Goal: Task Accomplishment & Management: Use online tool/utility

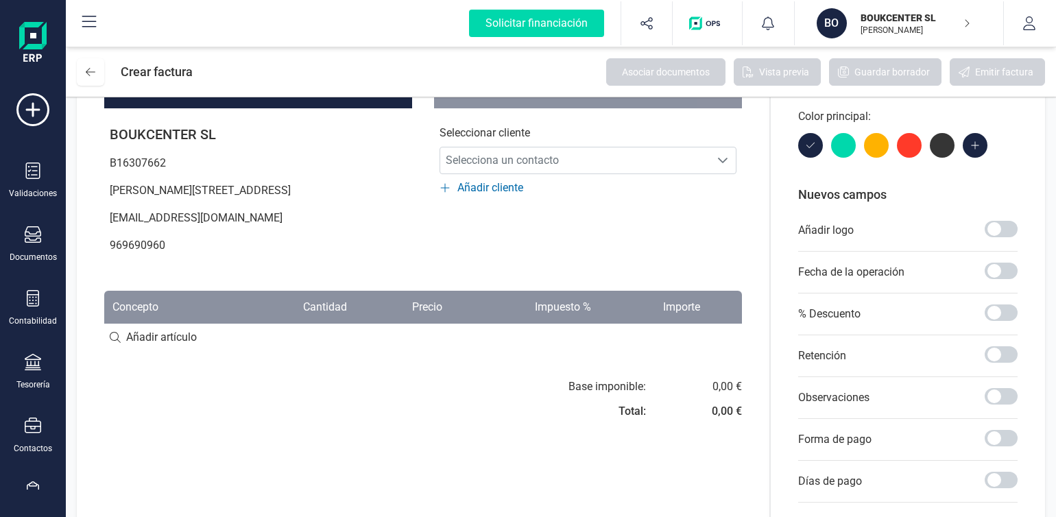
scroll to position [69, 0]
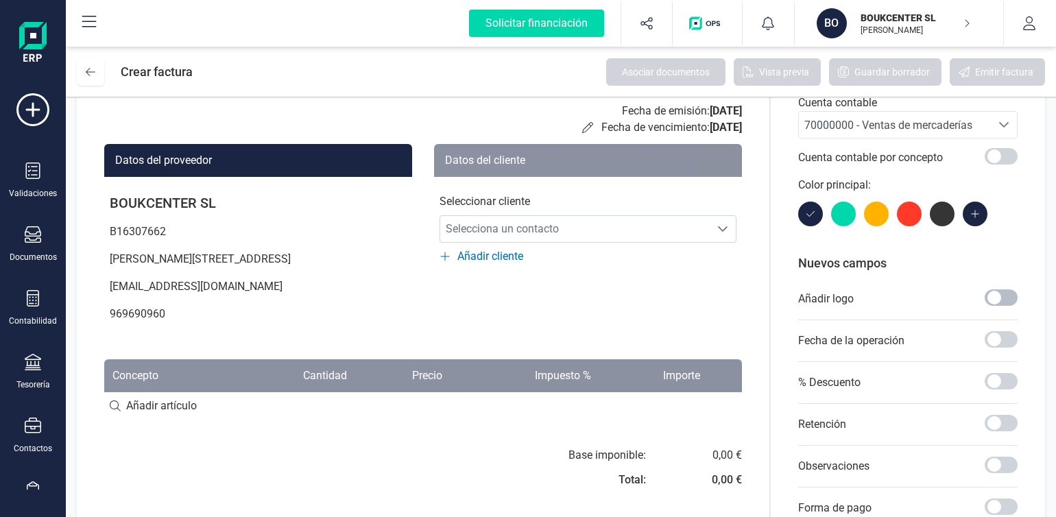
click at [998, 300] on span at bounding box center [1000, 297] width 33 height 16
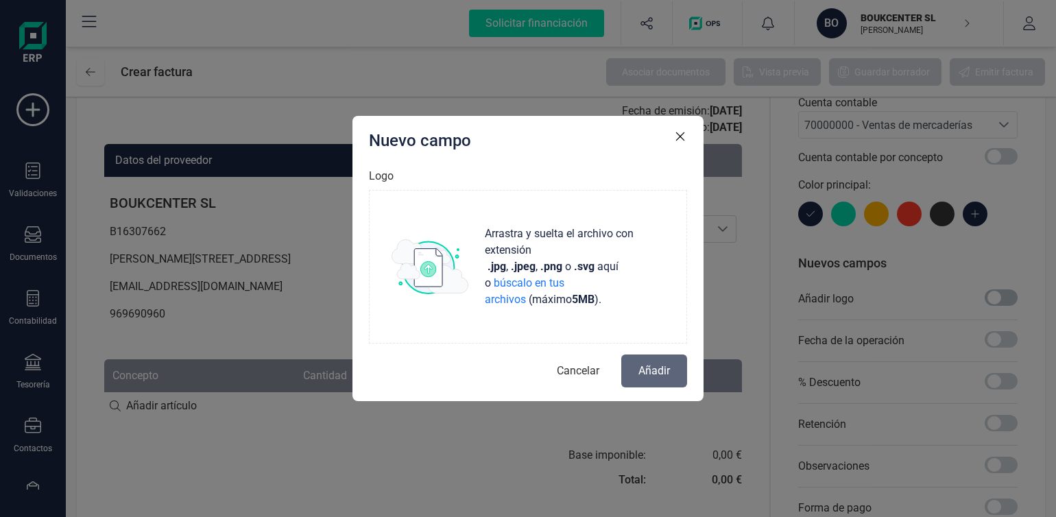
scroll to position [8, 4]
click at [564, 284] on span "búscalo en tus archivos" at bounding box center [525, 290] width 80 height 29
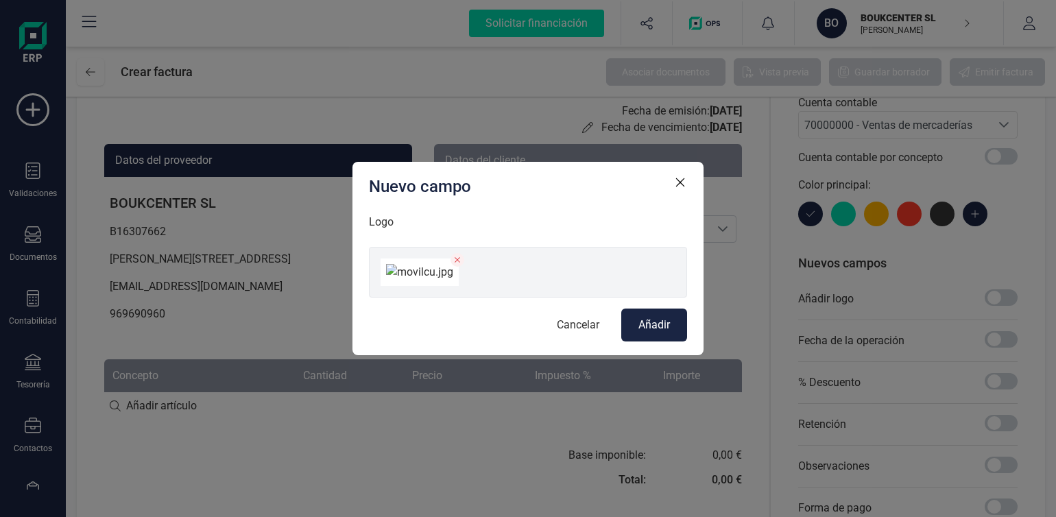
click at [650, 333] on span "Añadir" at bounding box center [654, 325] width 32 height 16
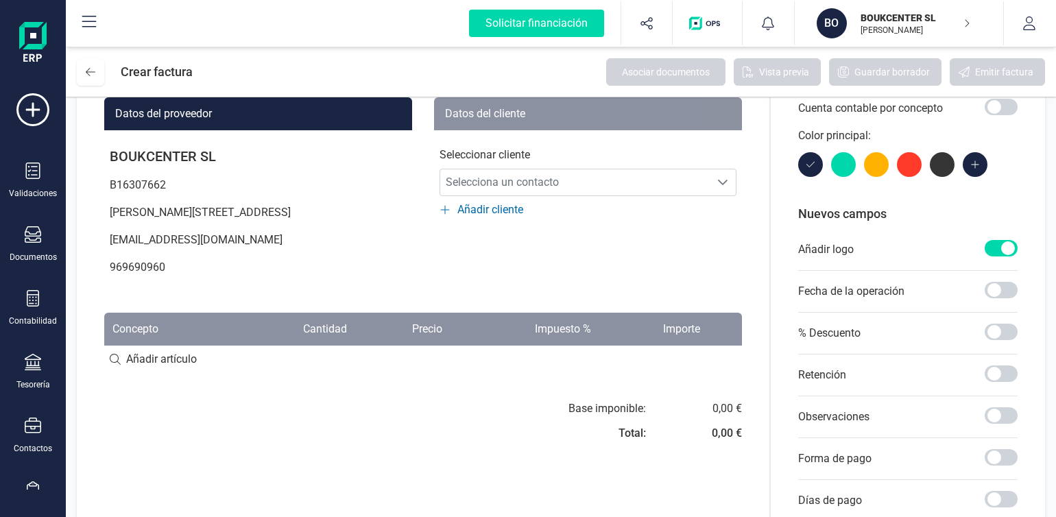
scroll to position [49, 0]
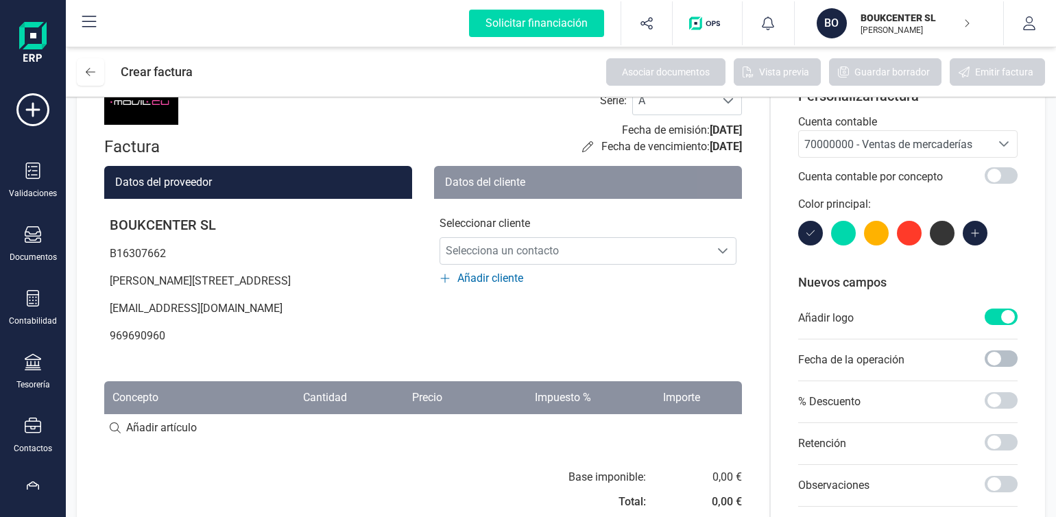
click at [997, 358] on span at bounding box center [1000, 358] width 33 height 16
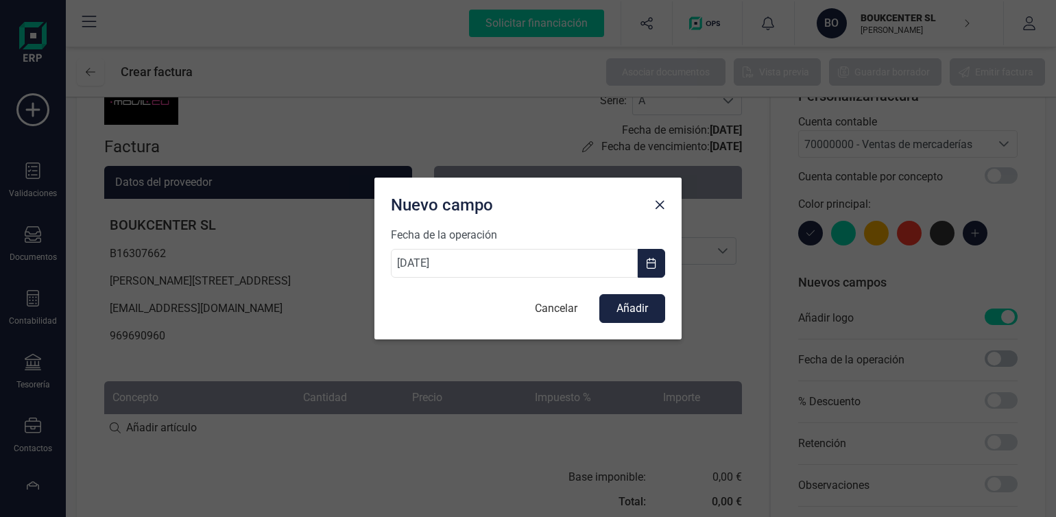
scroll to position [8, 4]
click at [564, 304] on button "Cancelar" at bounding box center [556, 308] width 70 height 27
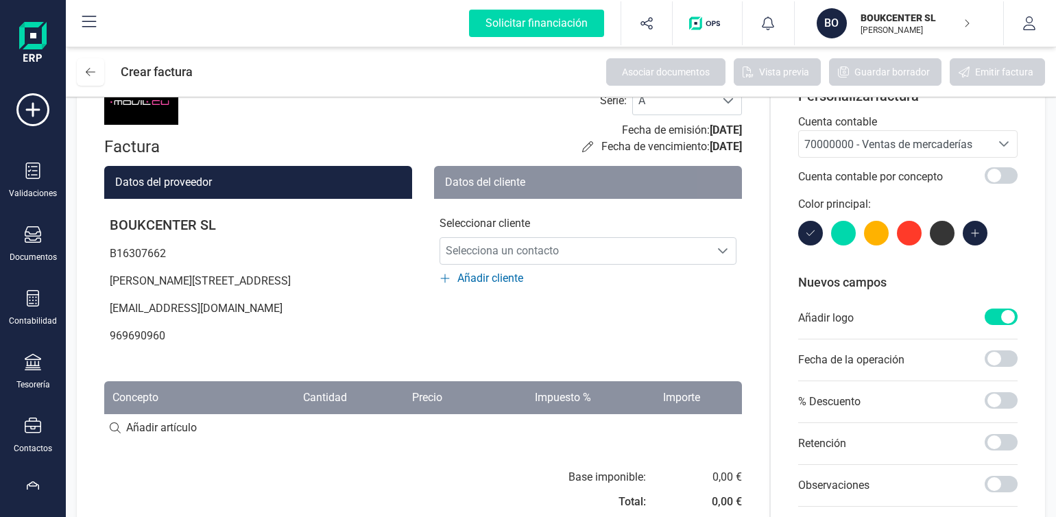
scroll to position [0, 0]
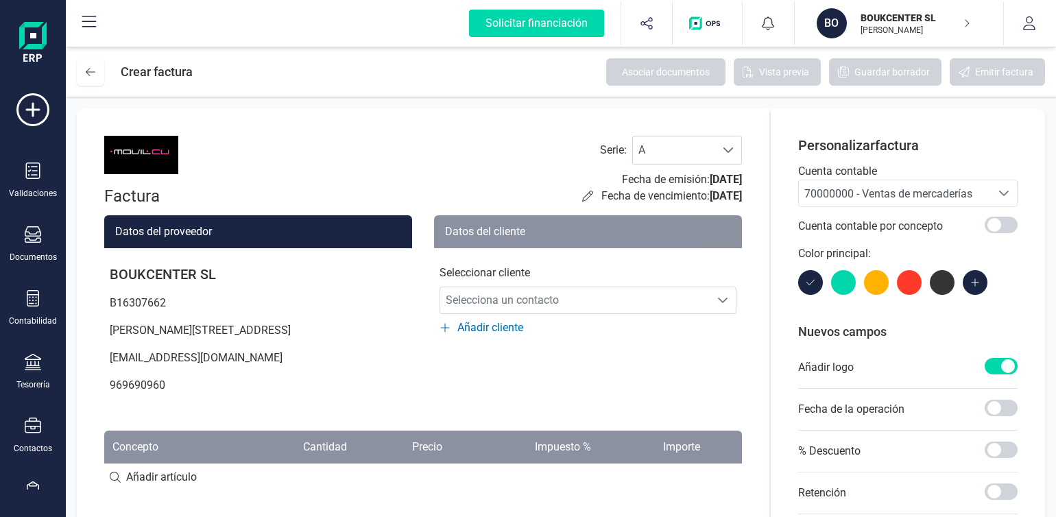
click at [489, 328] on span "Añadir cliente" at bounding box center [490, 327] width 66 height 16
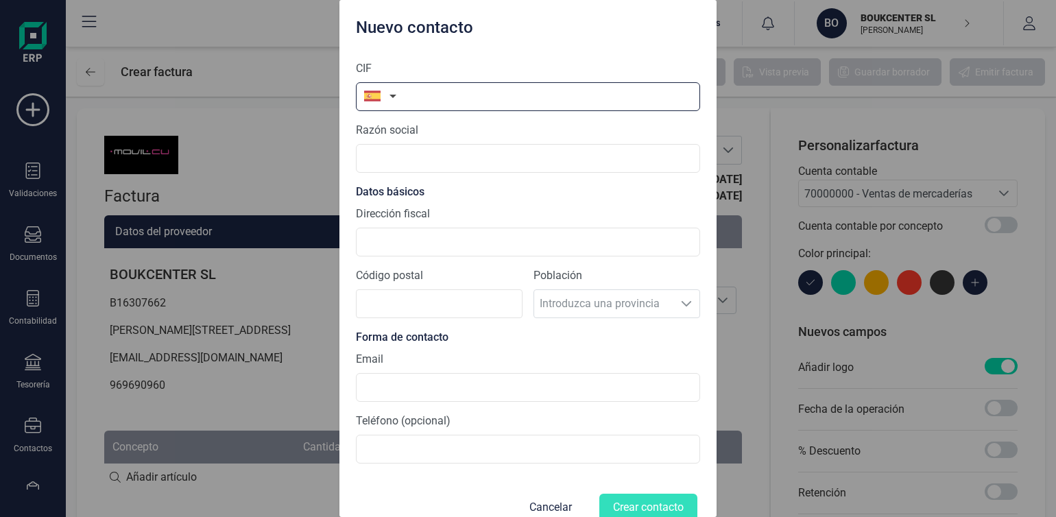
click at [431, 97] on input "text" at bounding box center [528, 96] width 344 height 29
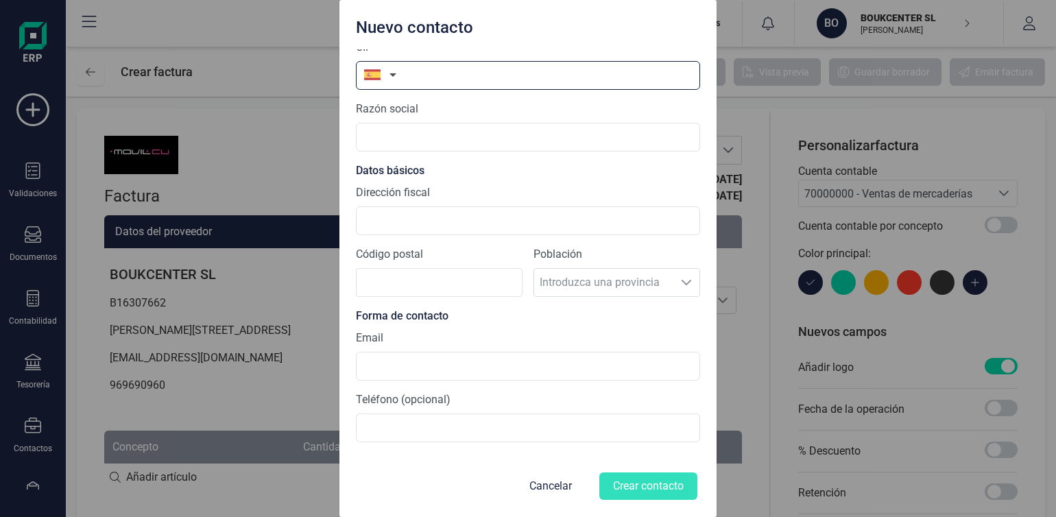
scroll to position [137, 0]
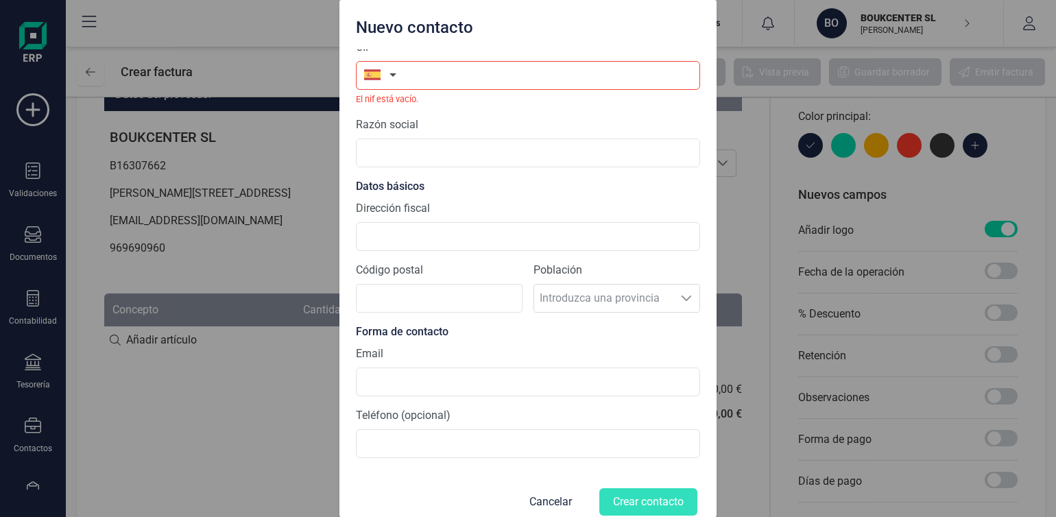
click at [576, 13] on div "Nuevo contacto" at bounding box center [527, 24] width 355 height 27
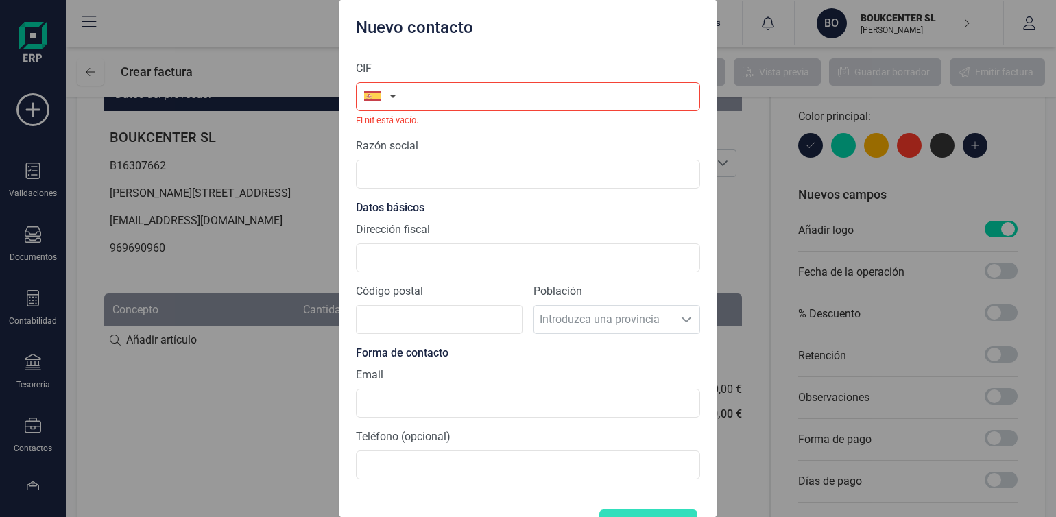
click at [630, 12] on div "Nuevo contacto" at bounding box center [527, 24] width 355 height 27
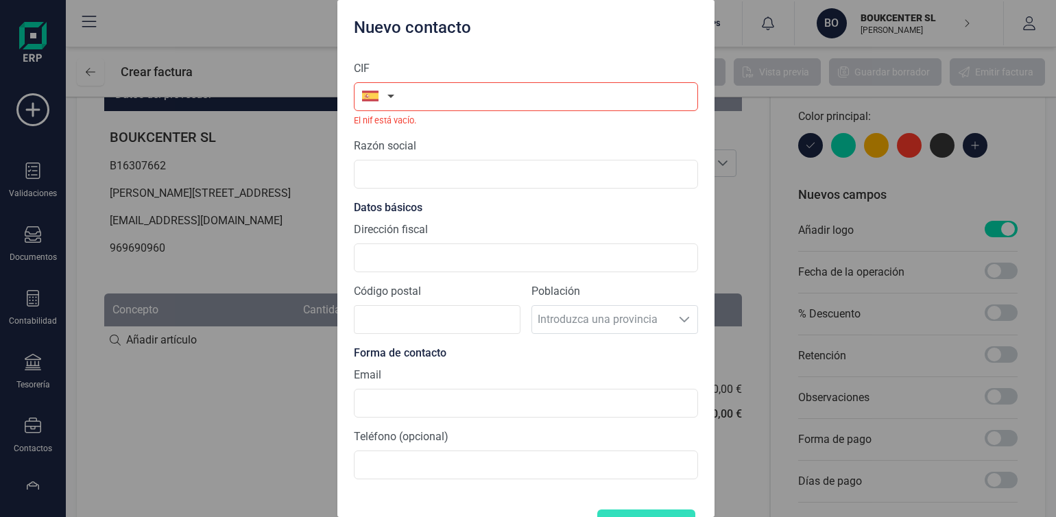
drag, startPoint x: 555, startPoint y: 16, endPoint x: 548, endPoint y: 33, distance: 18.5
click at [538, 49] on div "Nuevo contacto CIF El nif está vacío. Razón social Datos básicos Dirección fisc…" at bounding box center [525, 258] width 377 height 517
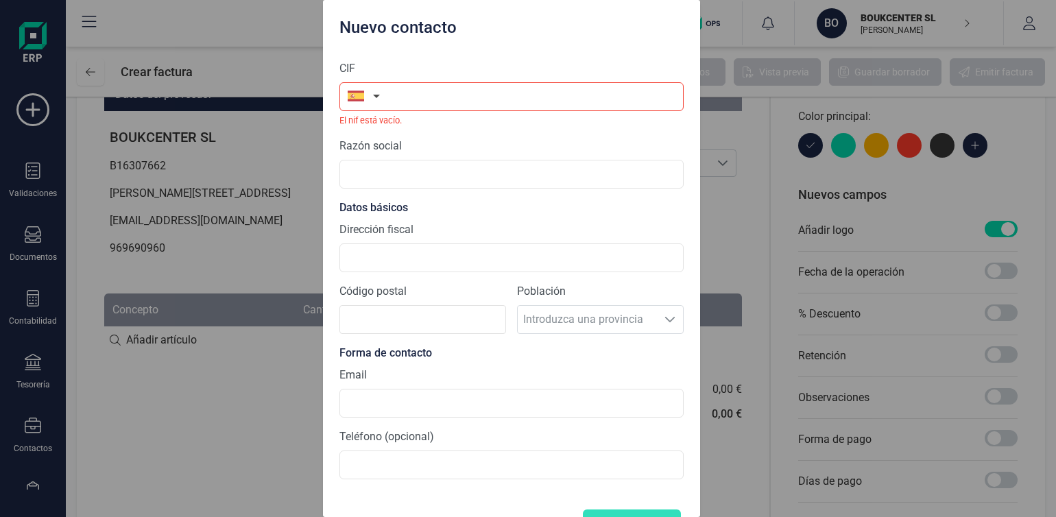
drag, startPoint x: 559, startPoint y: 20, endPoint x: 513, endPoint y: 42, distance: 50.3
click at [518, 51] on div "Nuevo contacto CIF El nif está vacío. Razón social Datos básicos Dirección fisc…" at bounding box center [511, 258] width 377 height 517
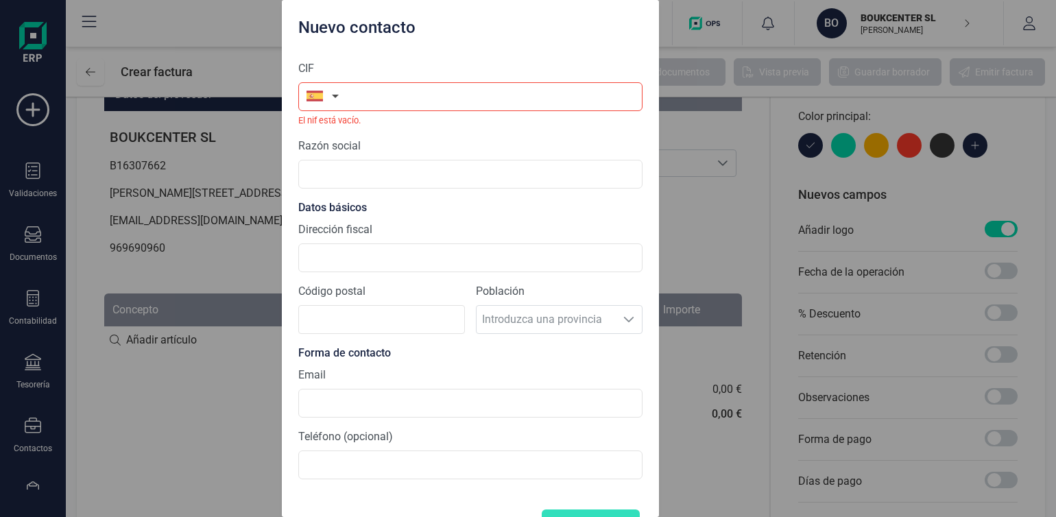
click at [666, 27] on div "Nuevo contacto CIF El nif está vacío. Razón social Datos básicos Dirección fisc…" at bounding box center [528, 258] width 1056 height 517
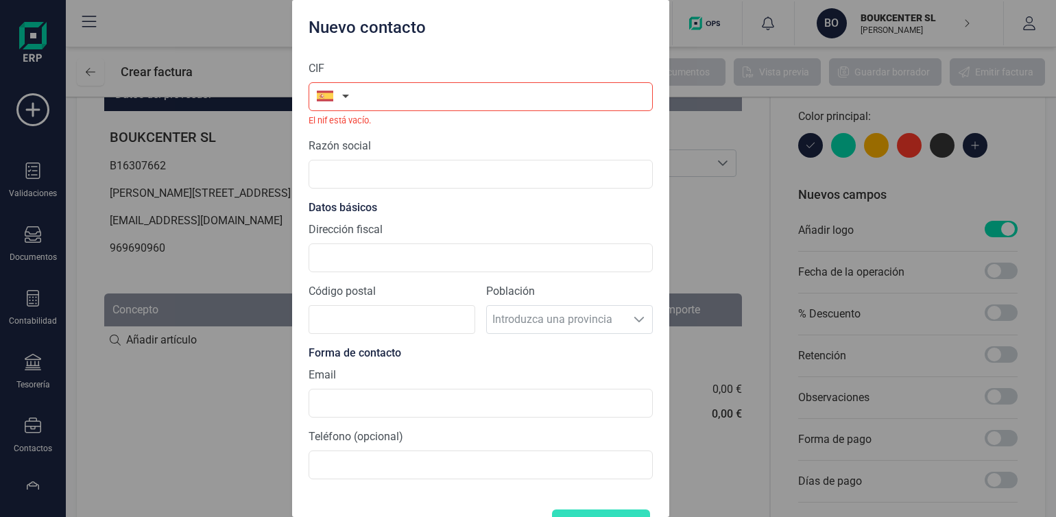
drag, startPoint x: 611, startPoint y: 32, endPoint x: 620, endPoint y: 81, distance: 49.5
click at [622, 90] on div "Nuevo contacto CIF El nif está vacío. Razón social Datos básicos Dirección fisc…" at bounding box center [480, 258] width 377 height 517
click at [181, 24] on div "Nuevo contacto CIF El nif está vacío. Razón social Datos básicos Dirección fisc…" at bounding box center [528, 258] width 1056 height 517
click at [731, 197] on div "Nuevo contacto CIF El nif está vacío. Razón social Datos básicos Dirección fisc…" at bounding box center [528, 258] width 1056 height 517
